Goal: Transaction & Acquisition: Book appointment/travel/reservation

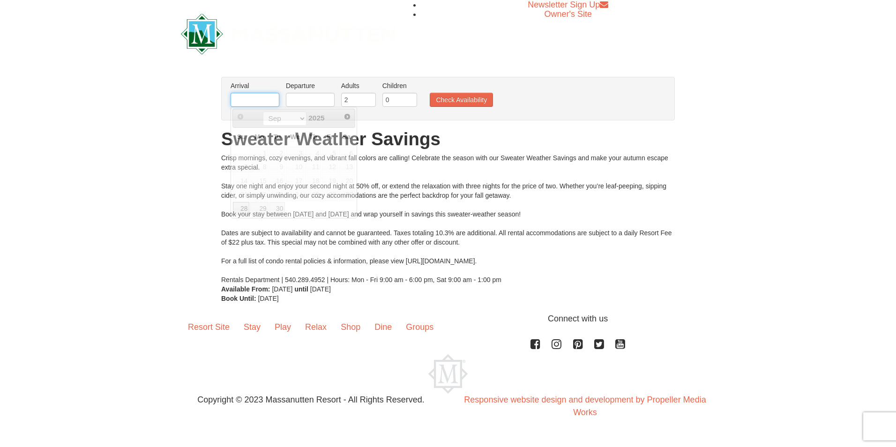
click at [258, 99] on input "text" at bounding box center [255, 100] width 49 height 14
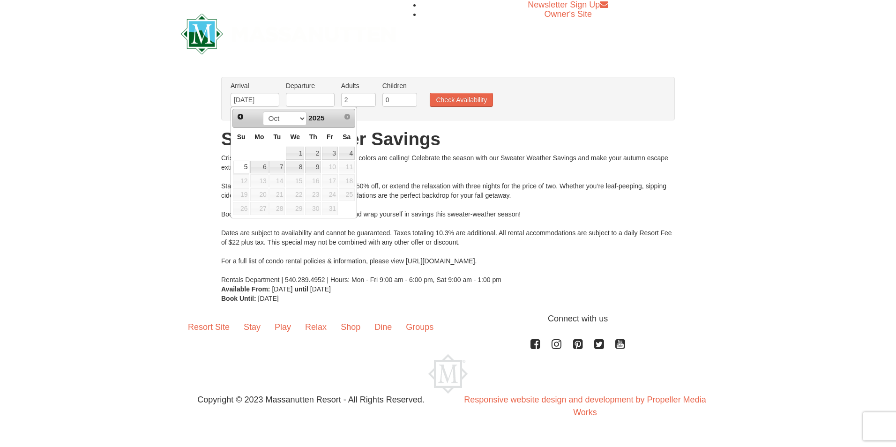
click at [244, 164] on link "5" at bounding box center [241, 167] width 16 height 13
type input "[DATE]"
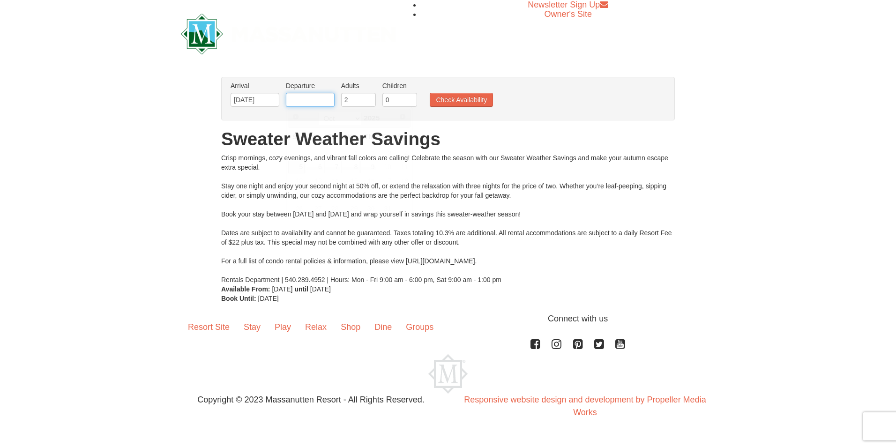
click at [302, 101] on input "text" at bounding box center [310, 100] width 49 height 14
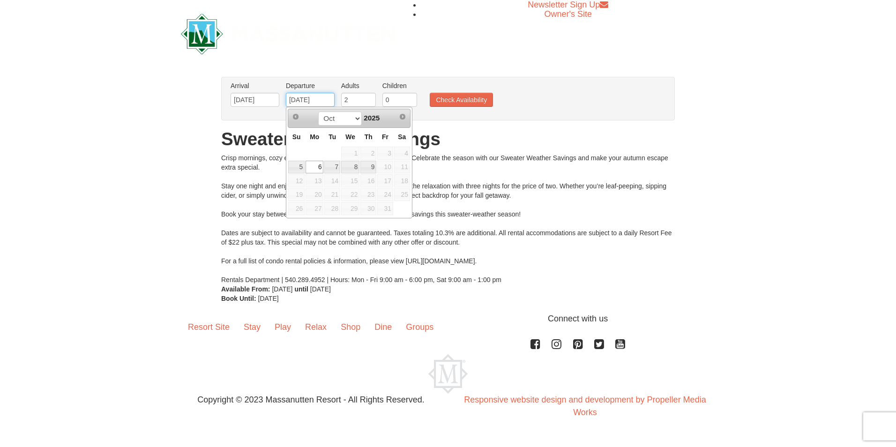
type input "[DATE]"
click at [544, 106] on ul "Arrival Please format dates MM/DD/YYYY Please format dates MM/DD/YYYY 10/05/202…" at bounding box center [443, 96] width 430 height 30
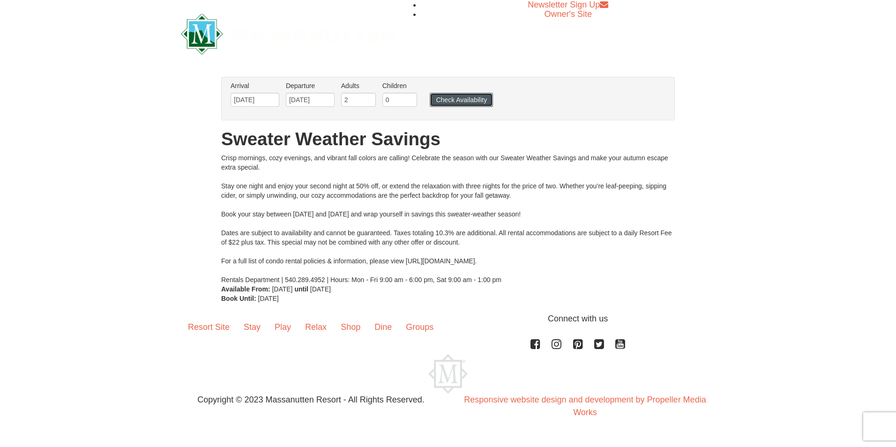
click at [471, 98] on button "Check Availability" at bounding box center [461, 100] width 63 height 14
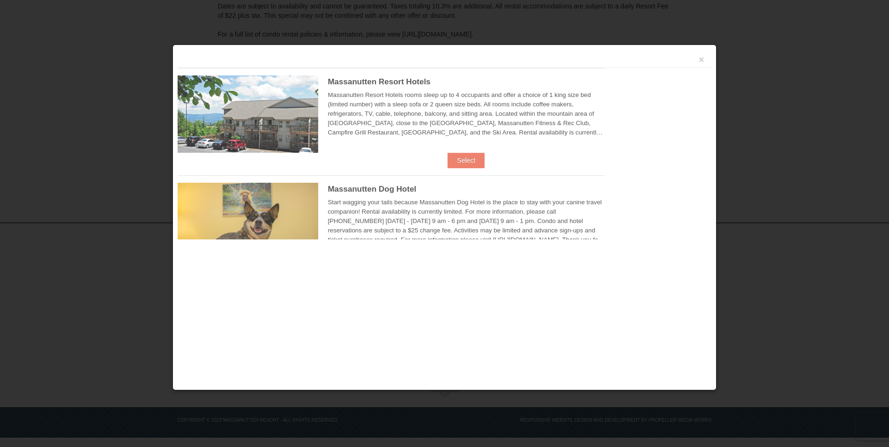
scroll to position [204, 0]
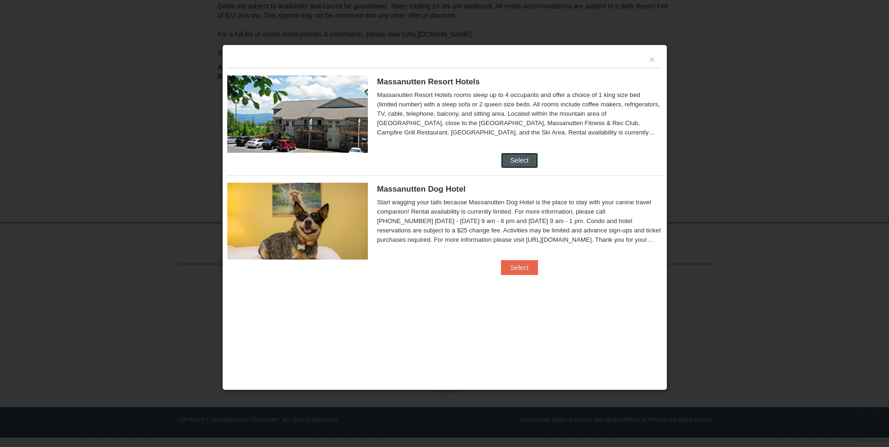
click at [506, 157] on button "Select" at bounding box center [519, 160] width 37 height 15
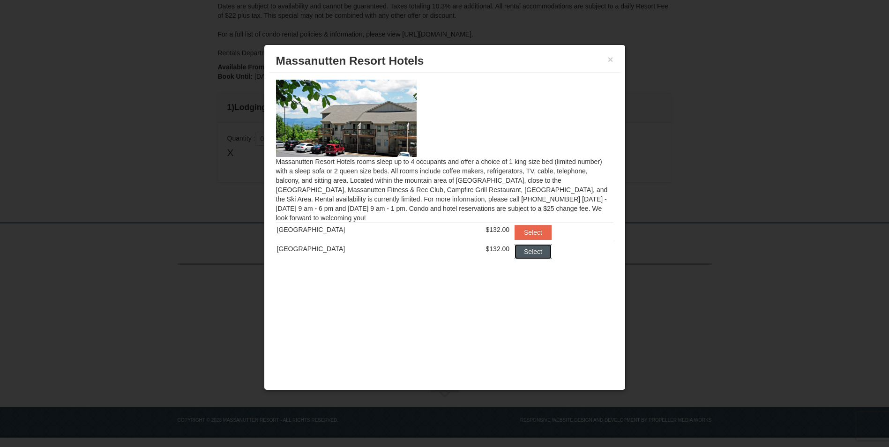
click at [531, 251] on button "Select" at bounding box center [532, 251] width 37 height 15
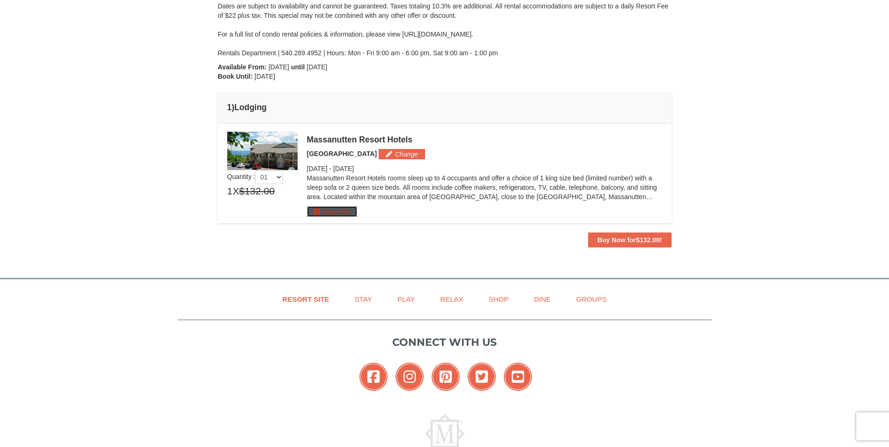
click at [321, 213] on button "More Info" at bounding box center [332, 211] width 50 height 10
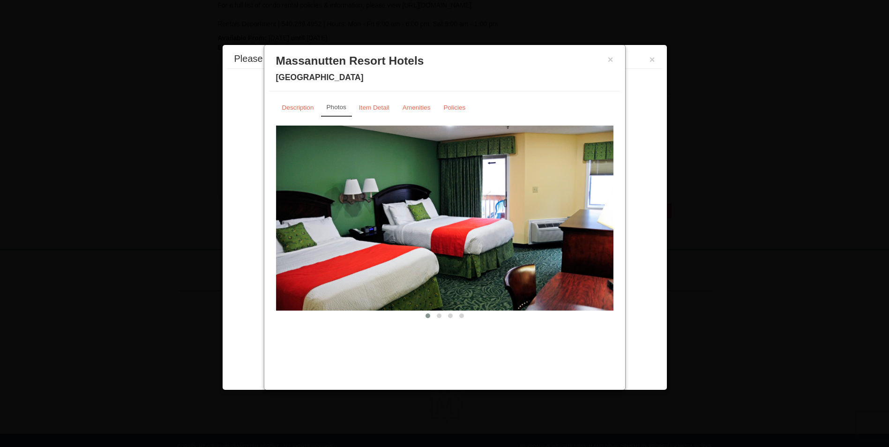
scroll to position [260, 0]
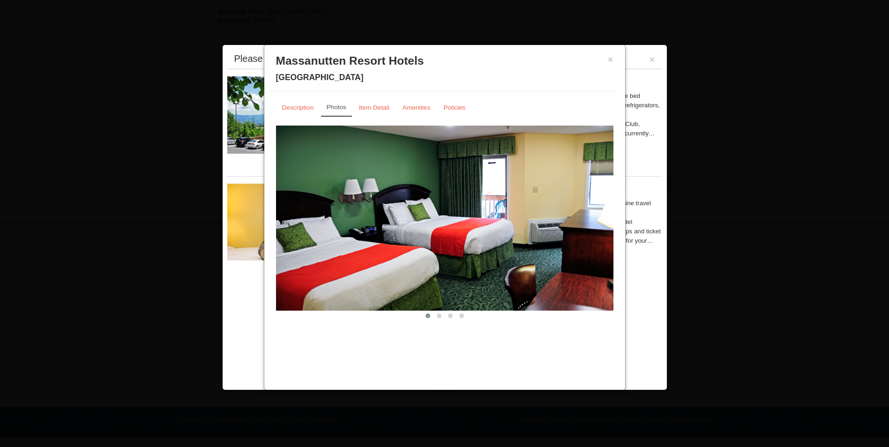
click at [543, 231] on img at bounding box center [444, 218] width 337 height 185
click at [610, 216] on img at bounding box center [444, 218] width 337 height 185
click at [440, 315] on span at bounding box center [439, 315] width 5 height 5
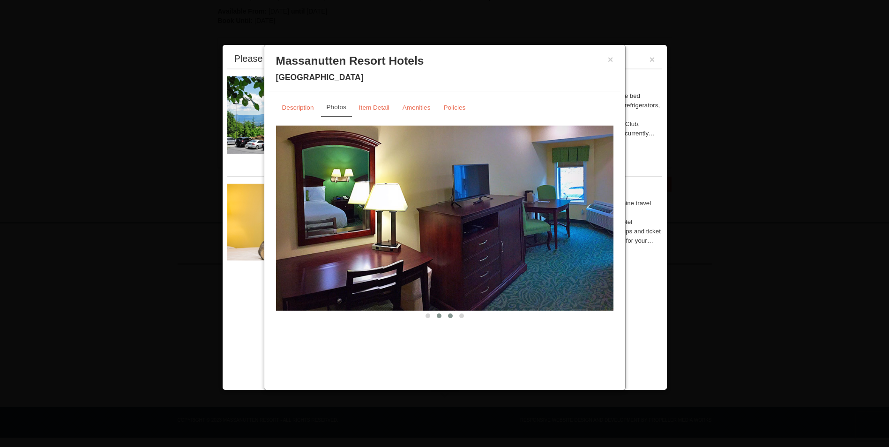
click at [449, 316] on span at bounding box center [450, 315] width 5 height 5
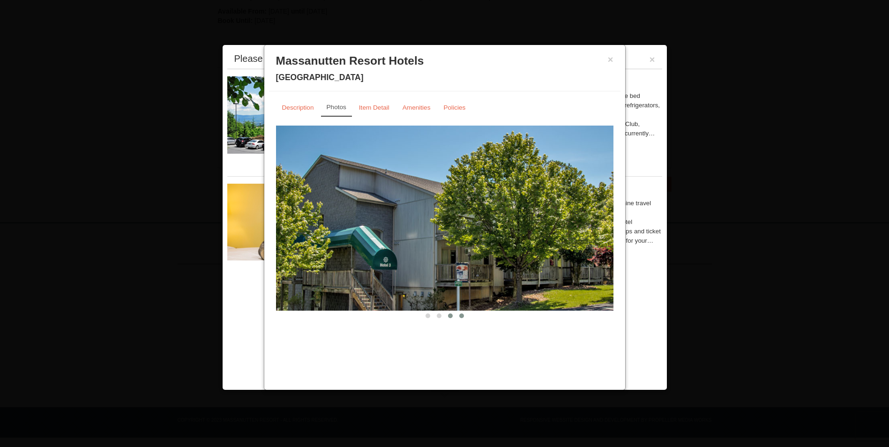
click at [462, 315] on span at bounding box center [461, 315] width 5 height 5
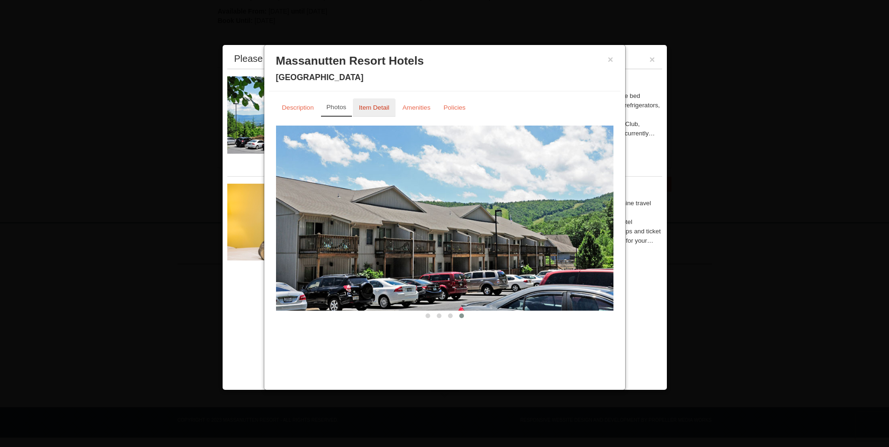
click at [381, 104] on link "Item Detail" at bounding box center [374, 107] width 43 height 18
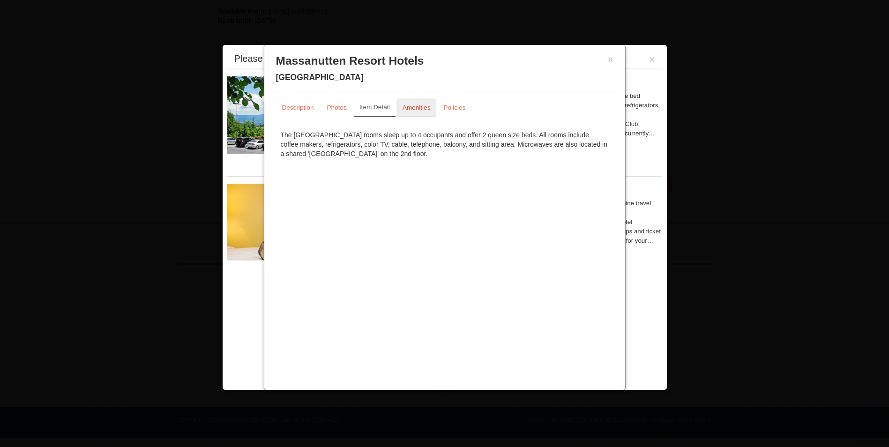
click at [409, 107] on small "Amenities" at bounding box center [416, 107] width 28 height 7
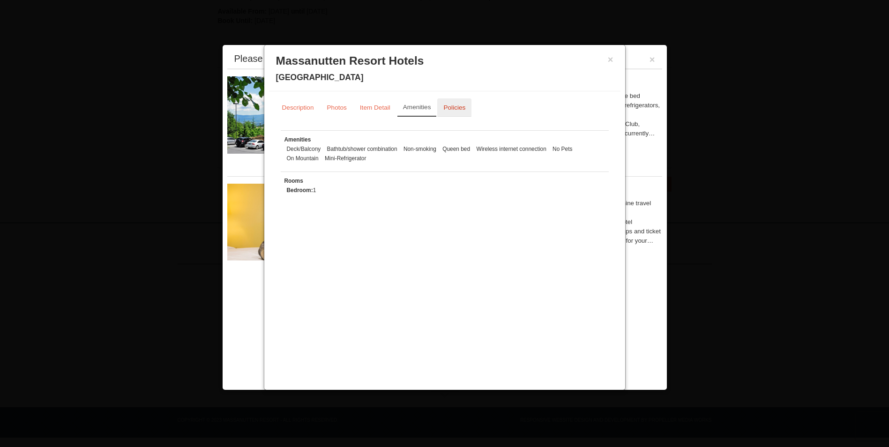
click at [458, 107] on small "Policies" at bounding box center [454, 107] width 22 height 7
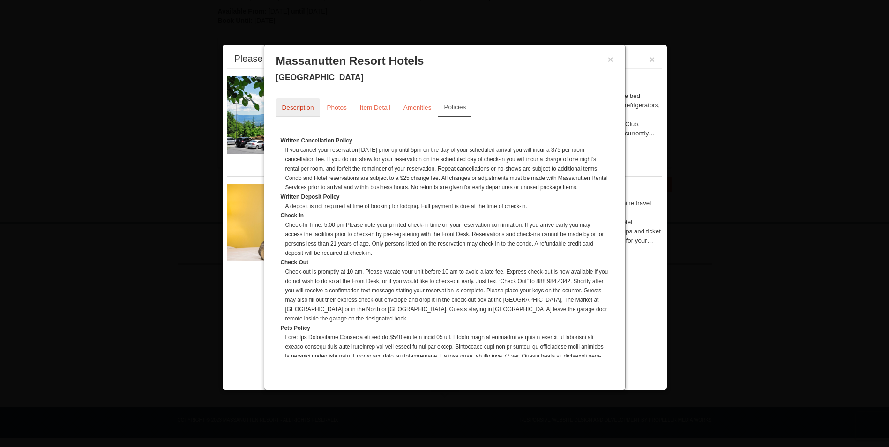
click at [294, 107] on small "Description" at bounding box center [298, 107] width 32 height 7
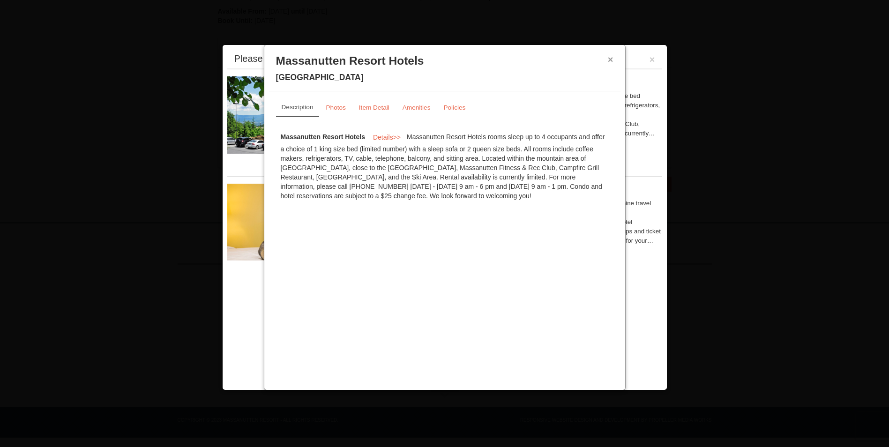
click at [610, 58] on button "×" at bounding box center [611, 59] width 6 height 9
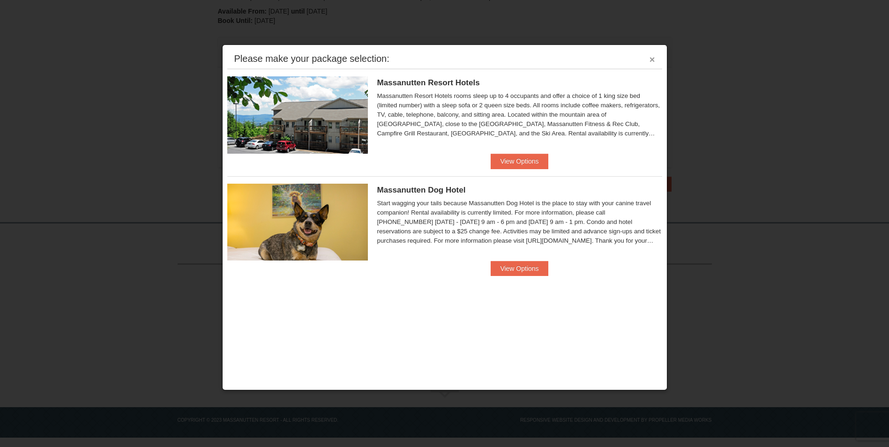
click at [654, 60] on button "×" at bounding box center [652, 59] width 6 height 9
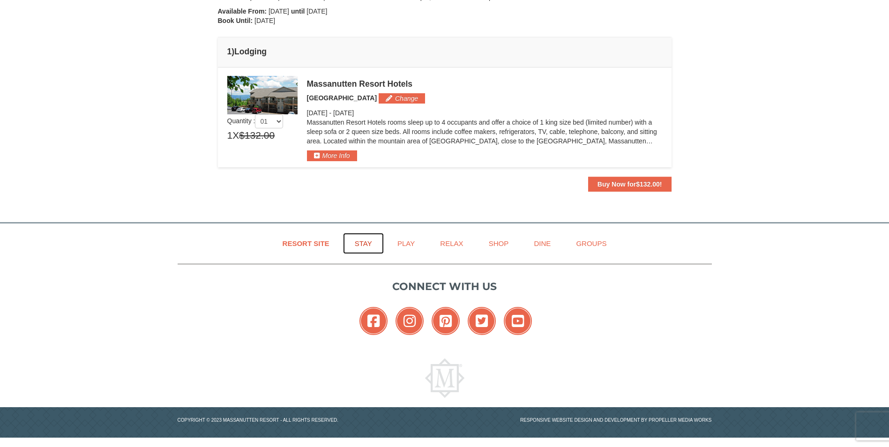
click at [363, 244] on link "Stay" at bounding box center [363, 243] width 41 height 21
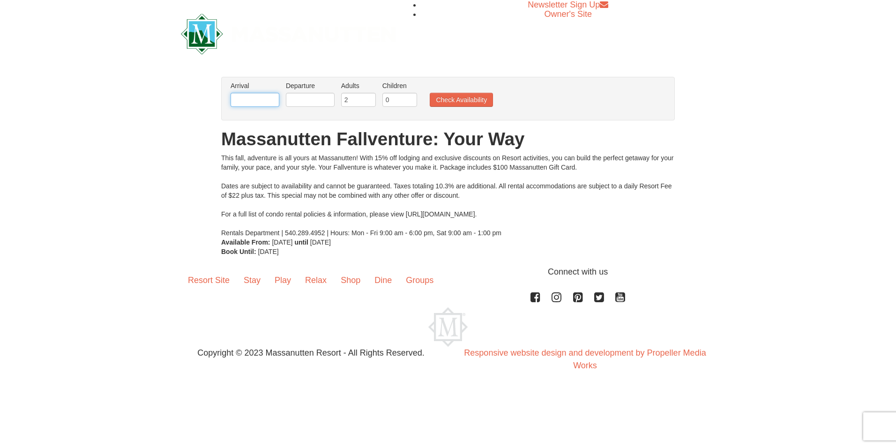
click at [260, 100] on input "text" at bounding box center [255, 100] width 49 height 14
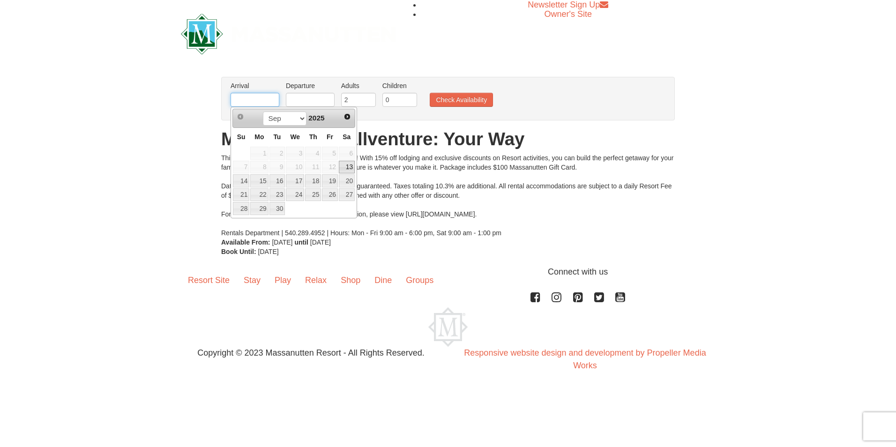
type input "10/05/2025"
type input "10/06/2025"
click at [468, 98] on button "Check Availability" at bounding box center [461, 100] width 63 height 14
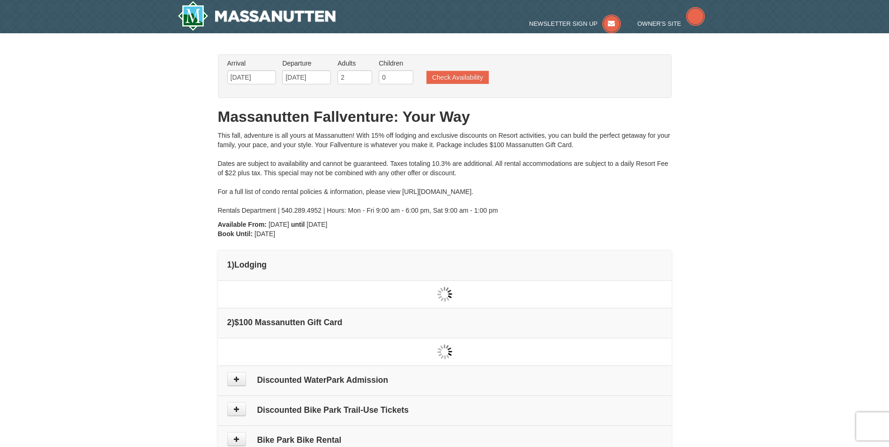
type input "[DATE]"
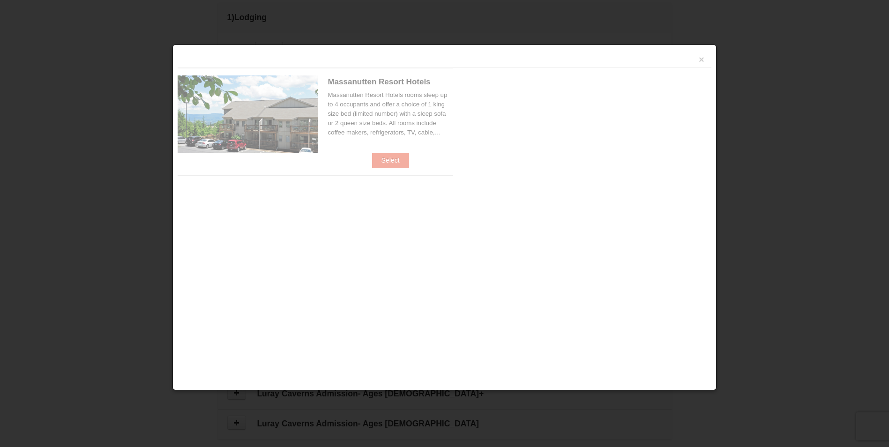
scroll to position [253, 0]
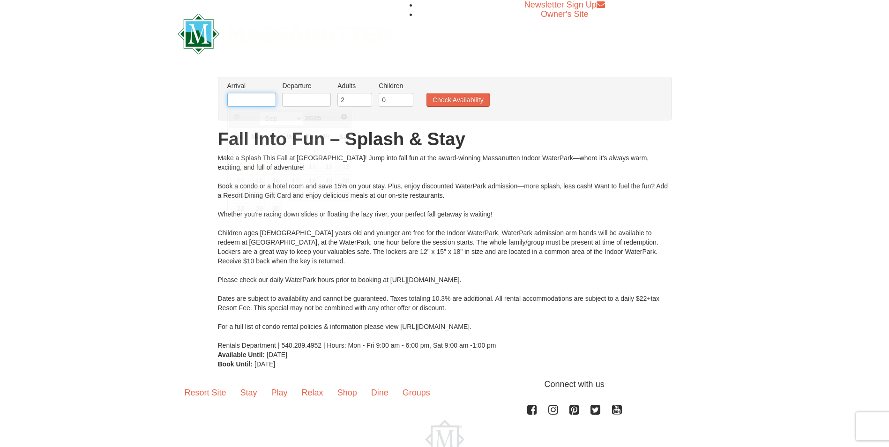
click at [247, 101] on input "text" at bounding box center [251, 100] width 49 height 14
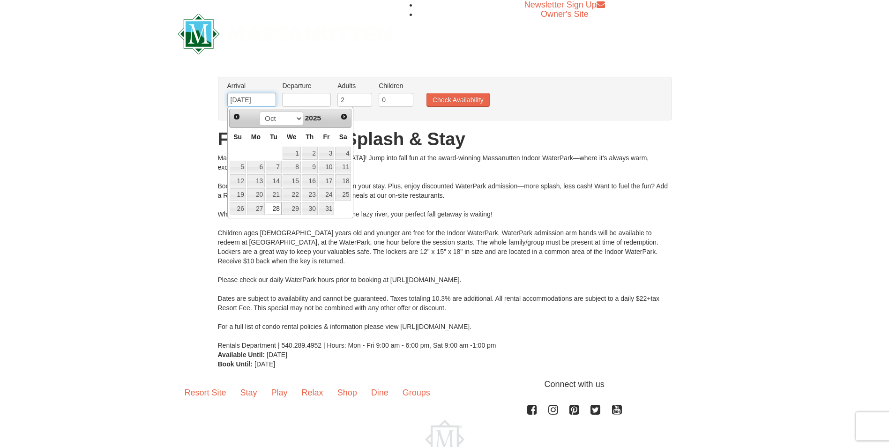
type input "[DATE]"
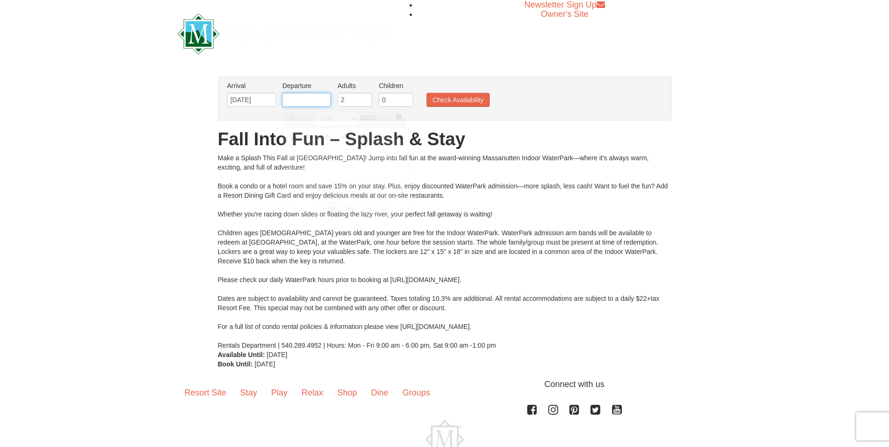
click at [289, 97] on input "text" at bounding box center [306, 100] width 49 height 14
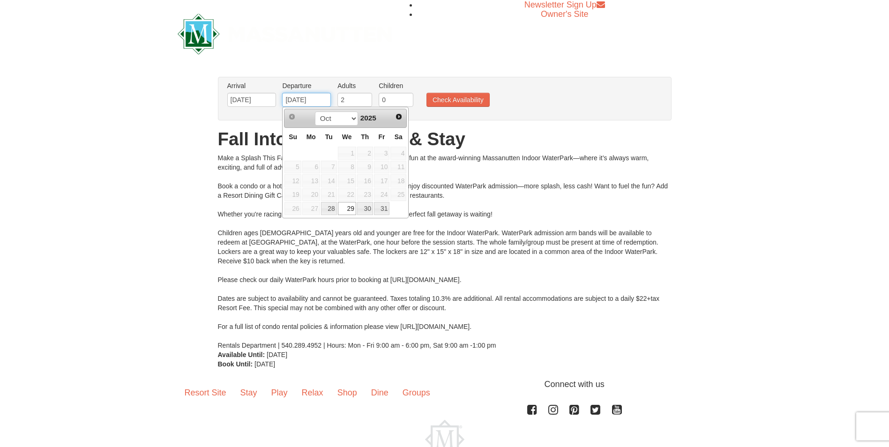
type input "[DATE]"
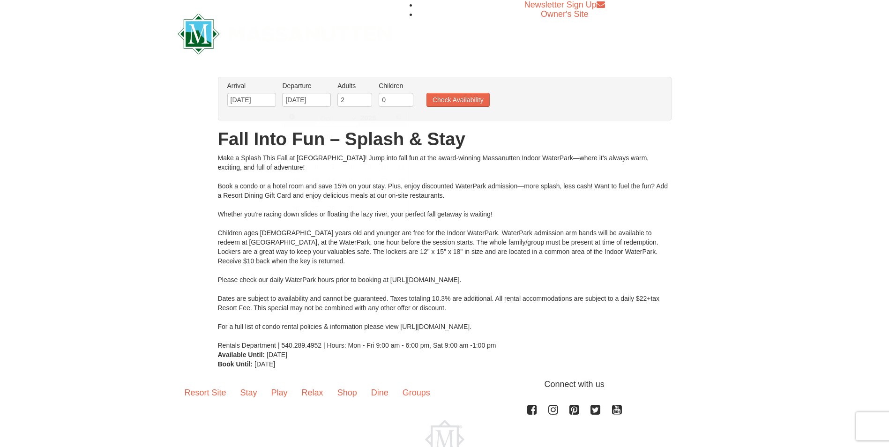
click at [544, 118] on div "Arrival Please format dates MM/DD/YYYY Please format dates MM/DD/YYYY 10/28/202…" at bounding box center [445, 99] width 454 height 44
click at [445, 97] on button "Check Availability" at bounding box center [457, 100] width 63 height 14
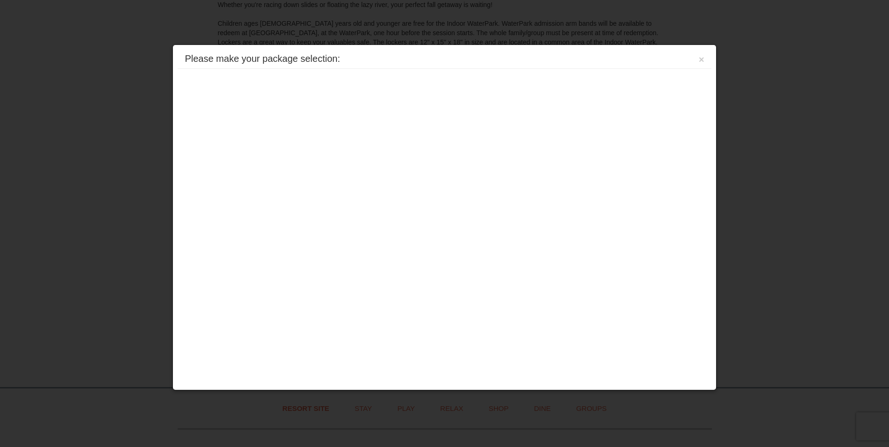
scroll to position [351, 0]
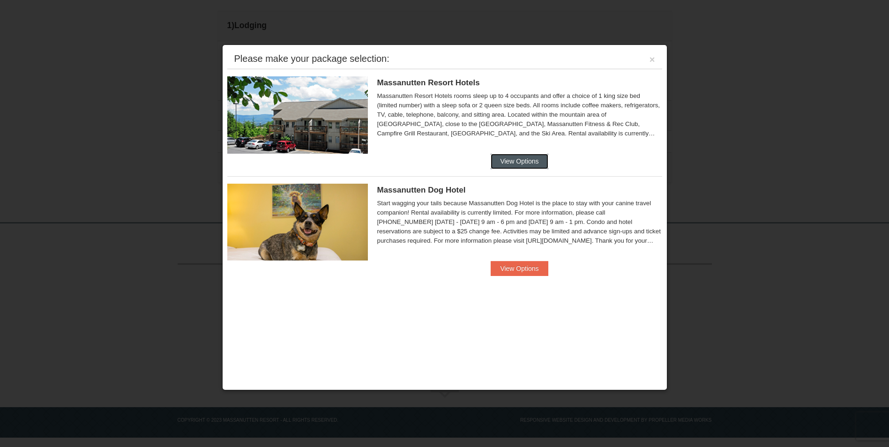
click at [513, 161] on button "View Options" at bounding box center [519, 161] width 57 height 15
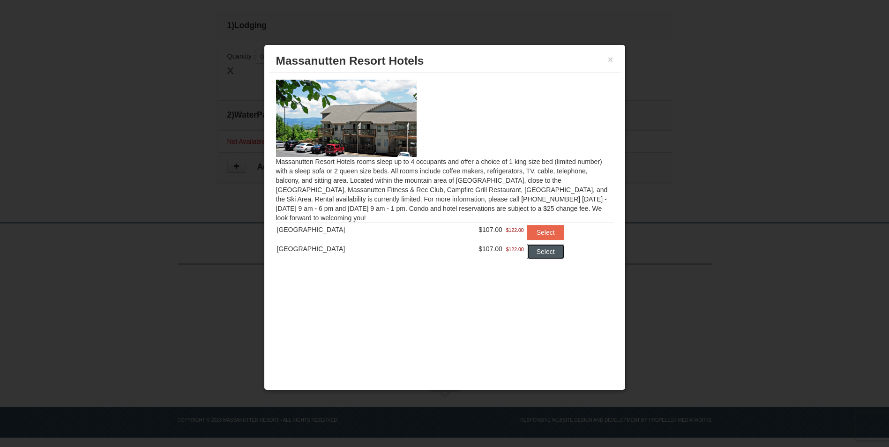
click at [539, 252] on button "Select" at bounding box center [545, 251] width 37 height 15
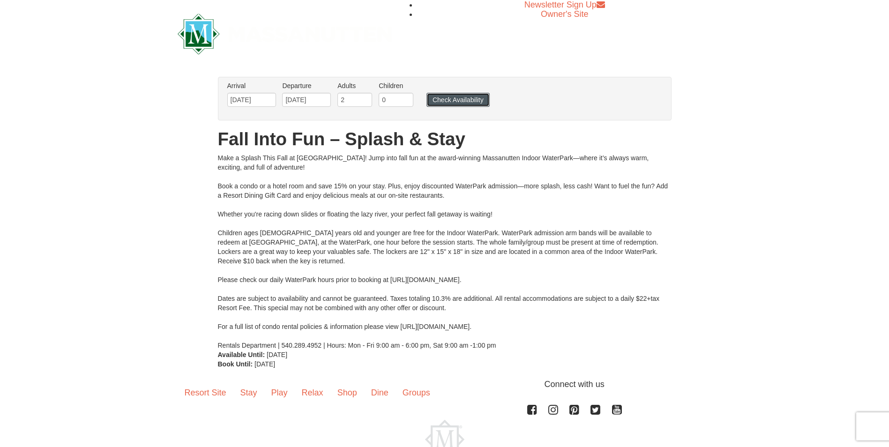
click at [453, 98] on button "Check Availability" at bounding box center [457, 100] width 63 height 14
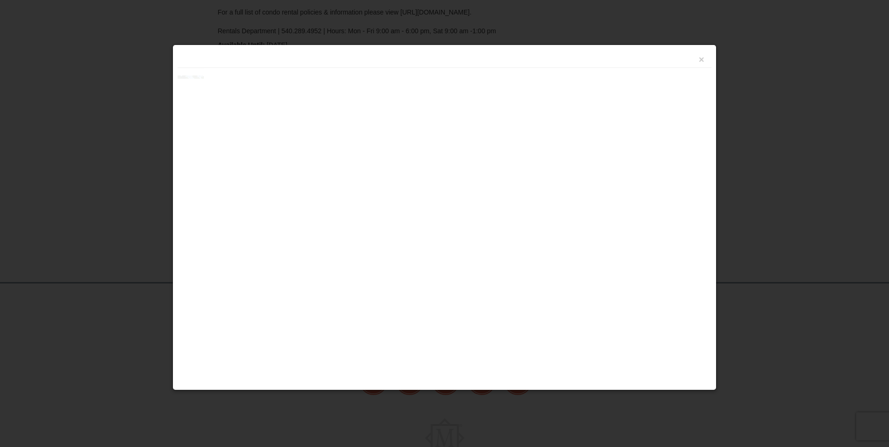
scroll to position [351, 0]
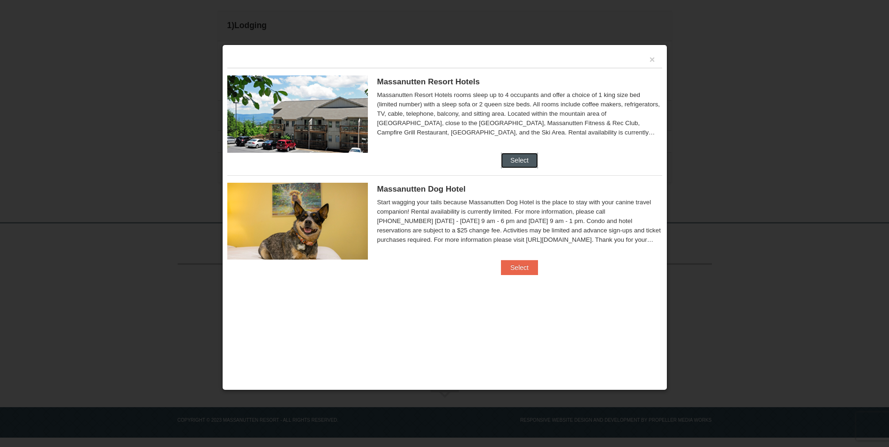
click at [516, 159] on button "Select" at bounding box center [519, 160] width 37 height 15
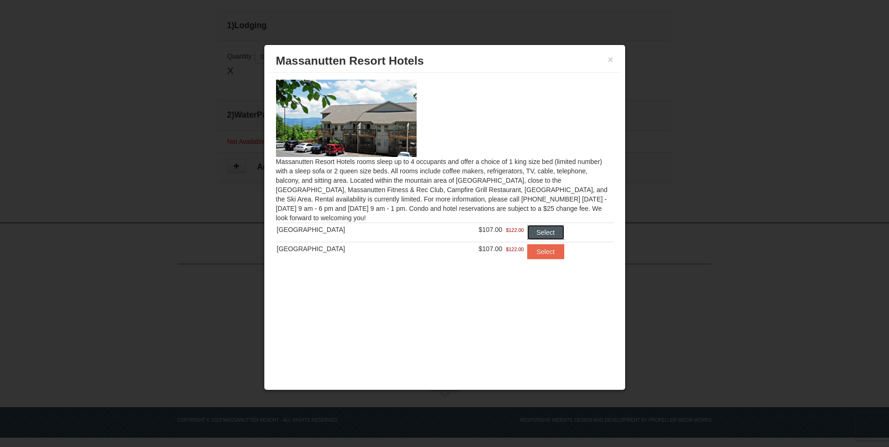
click at [535, 234] on button "Select" at bounding box center [545, 232] width 37 height 15
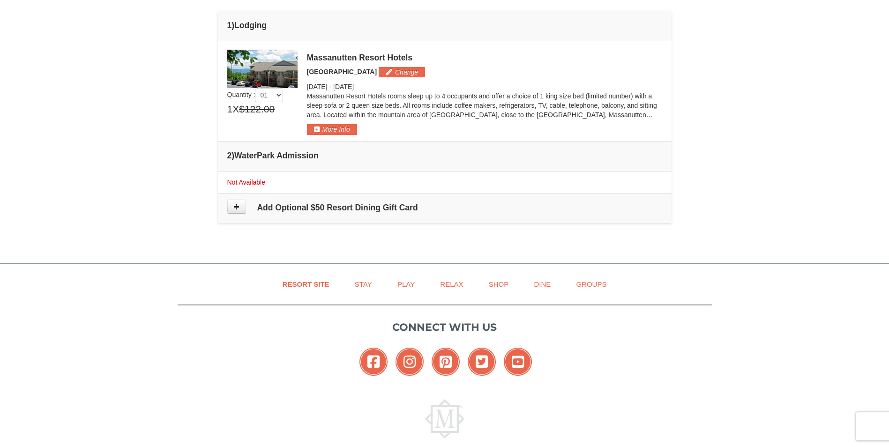
click at [276, 180] on td "Not Available" at bounding box center [445, 182] width 454 height 22
click at [272, 180] on td "Not Available" at bounding box center [445, 182] width 454 height 22
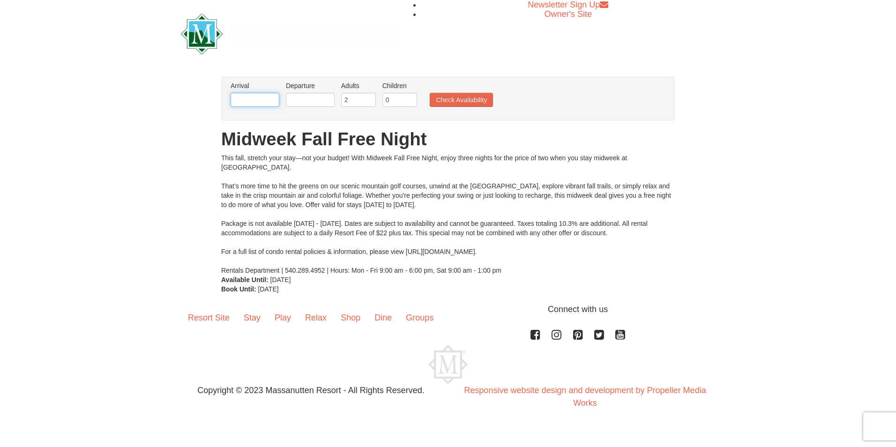
click at [259, 98] on input "text" at bounding box center [255, 100] width 49 height 14
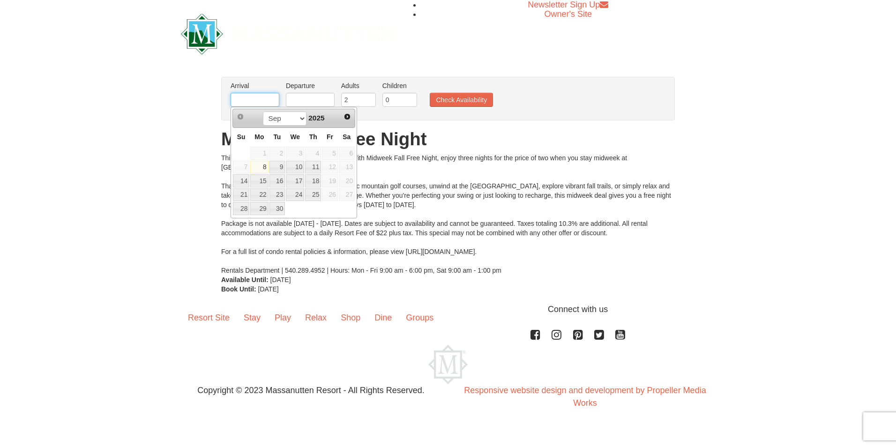
type input "[DATE]"
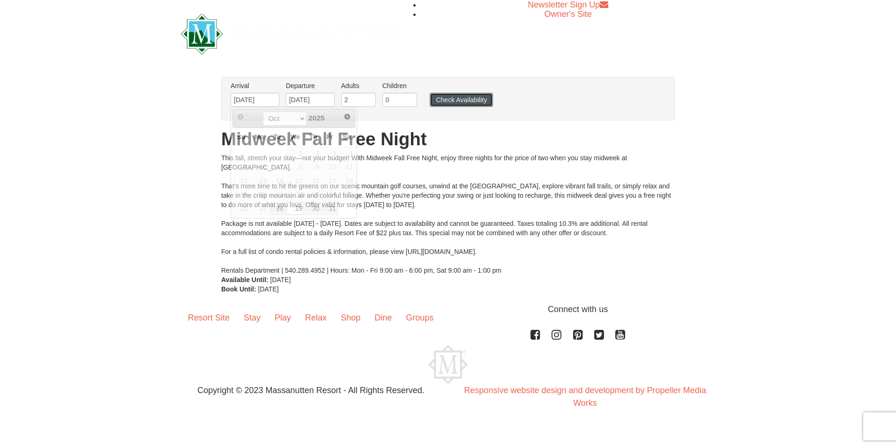
click at [446, 99] on button "Check Availability" at bounding box center [461, 100] width 63 height 14
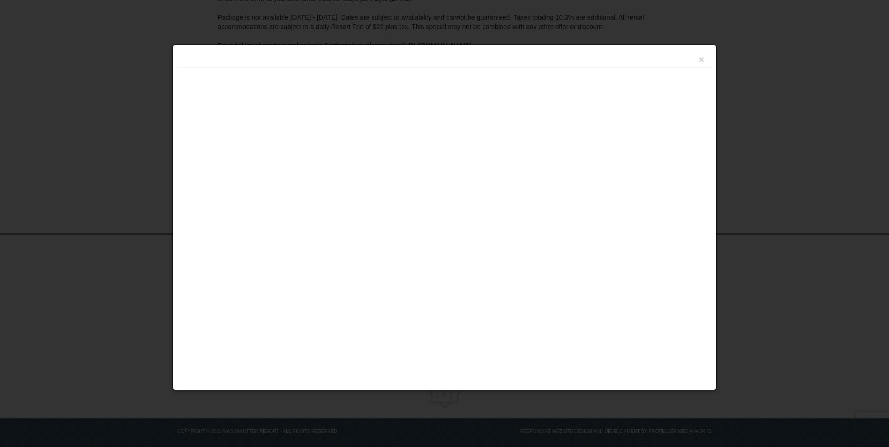
scroll to position [194, 0]
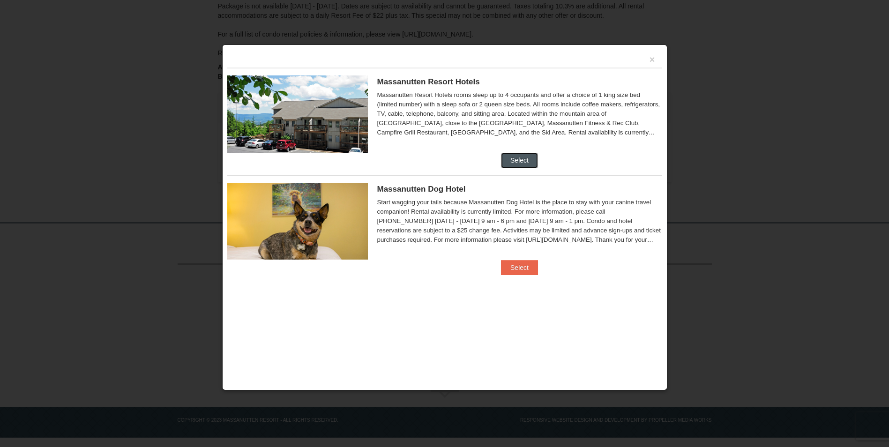
click at [523, 159] on button "Select" at bounding box center [519, 160] width 37 height 15
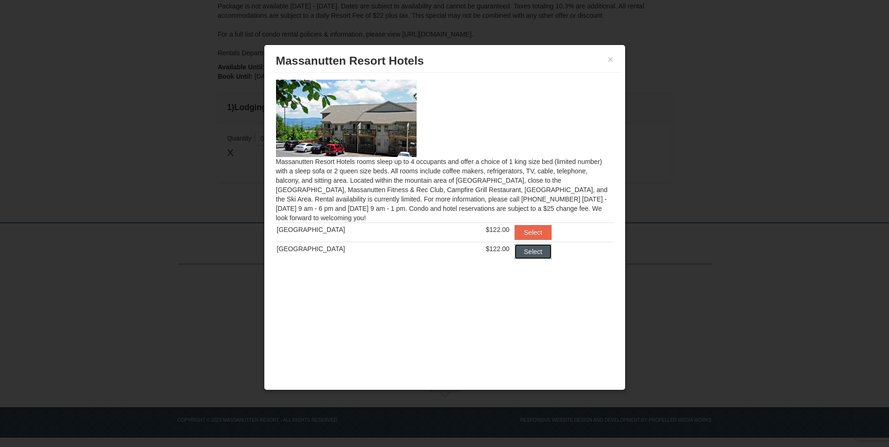
click at [531, 253] on button "Select" at bounding box center [532, 251] width 37 height 15
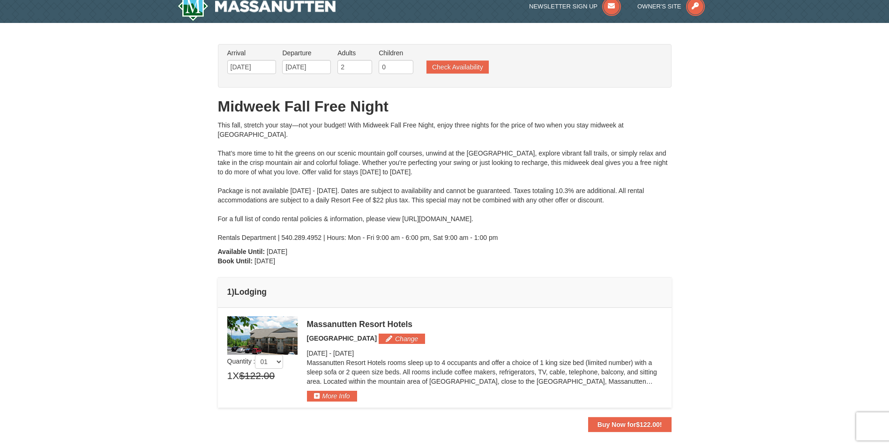
scroll to position [0, 0]
